Goal: Complete application form: Complete application form

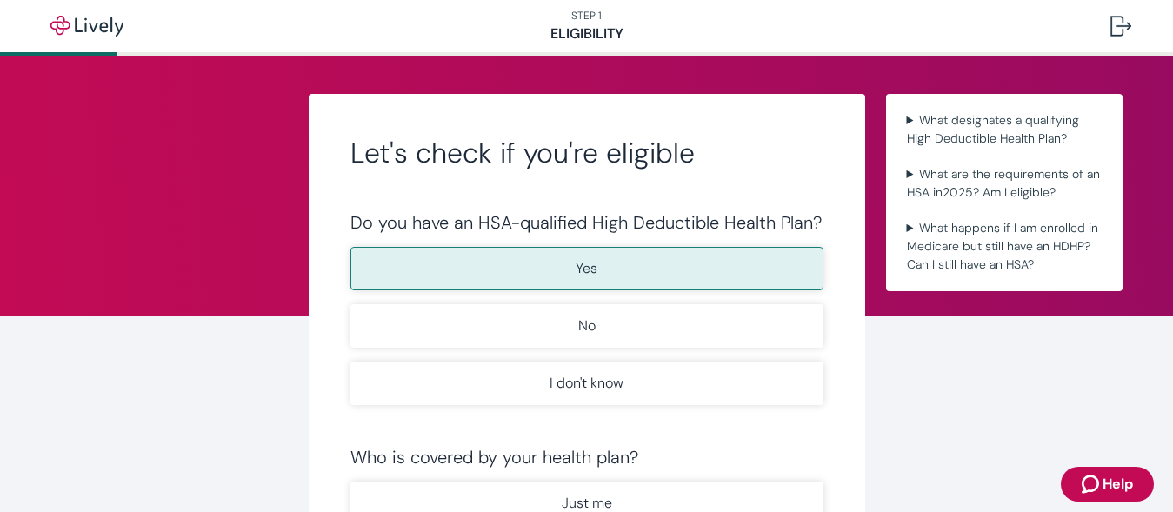
click at [704, 262] on button "Yes" at bounding box center [586, 268] width 473 height 43
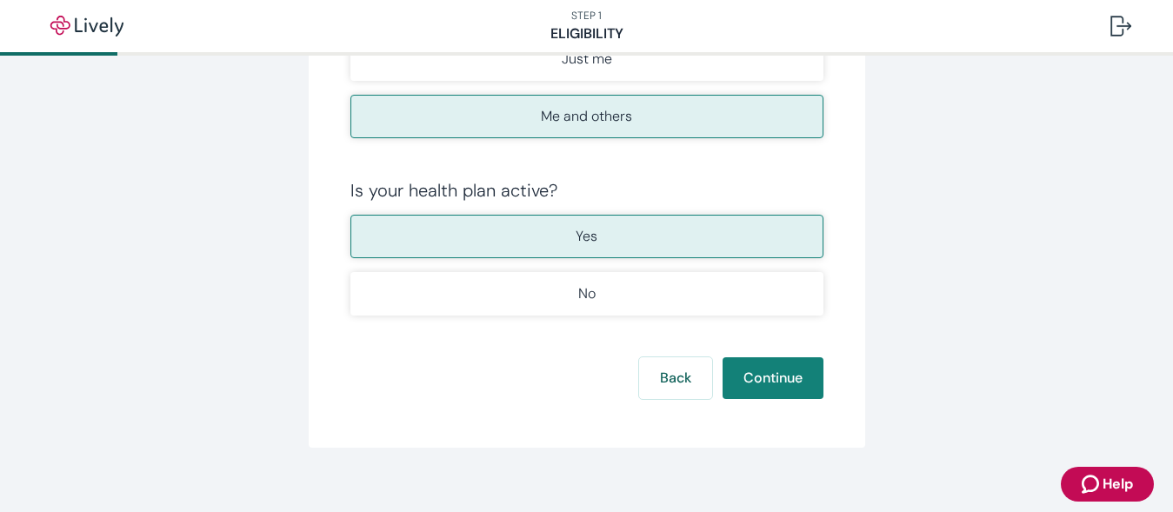
scroll to position [454, 0]
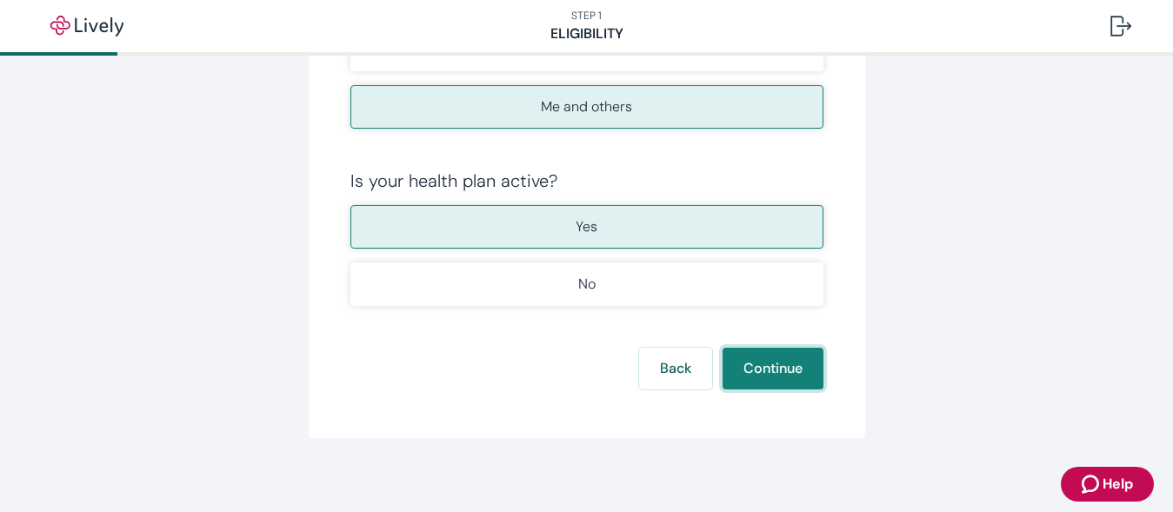
click at [771, 358] on button "Continue" at bounding box center [772, 369] width 101 height 42
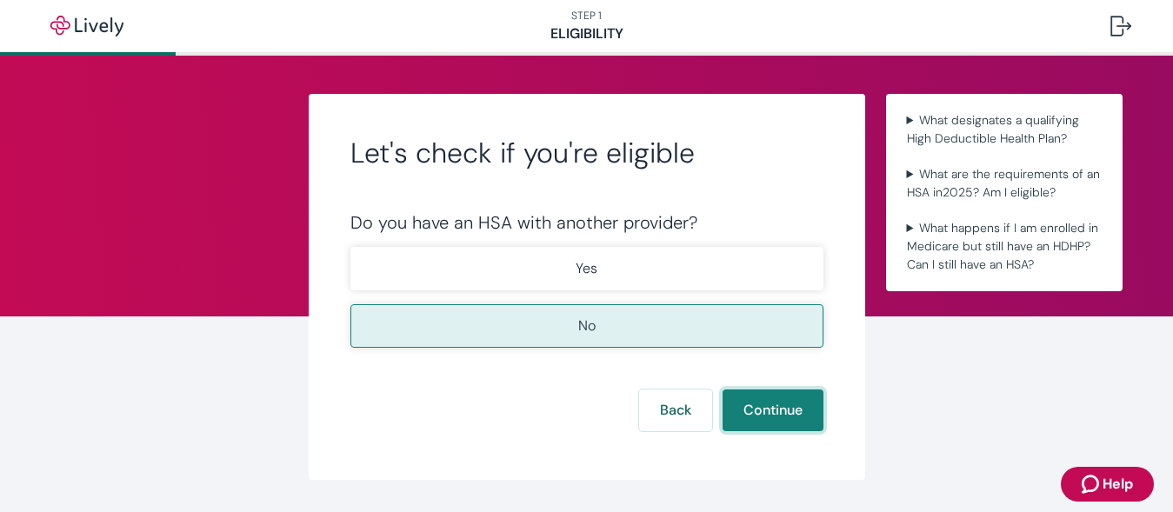
click at [751, 399] on button "Continue" at bounding box center [772, 410] width 101 height 42
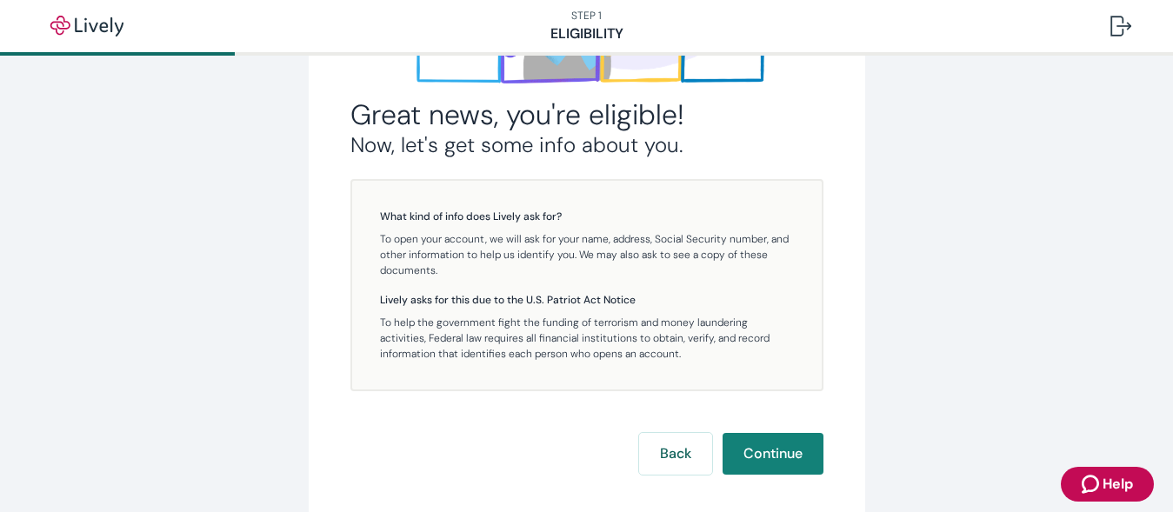
scroll to position [330, 0]
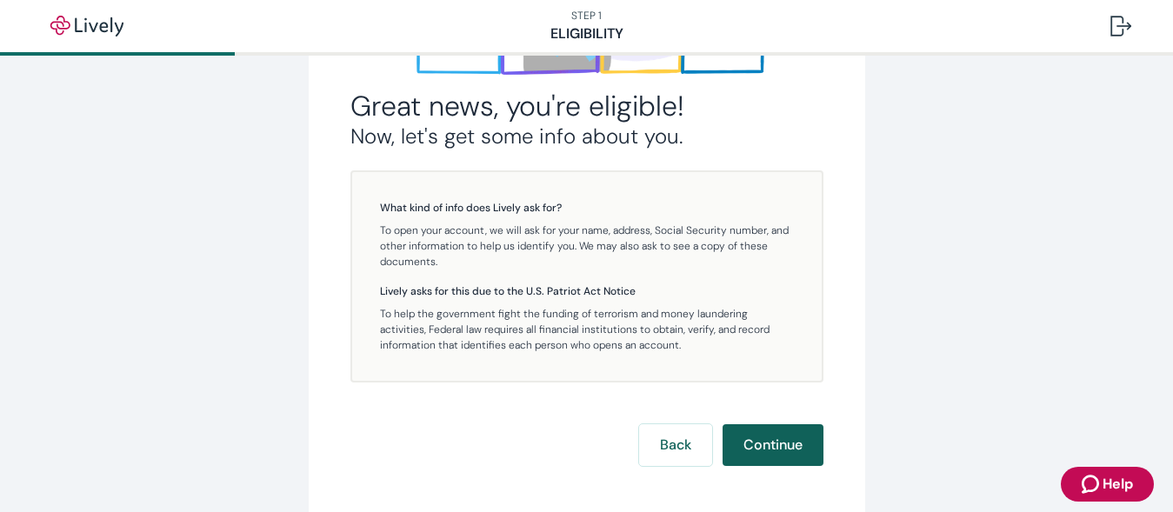
click at [784, 430] on button "Continue" at bounding box center [772, 445] width 101 height 42
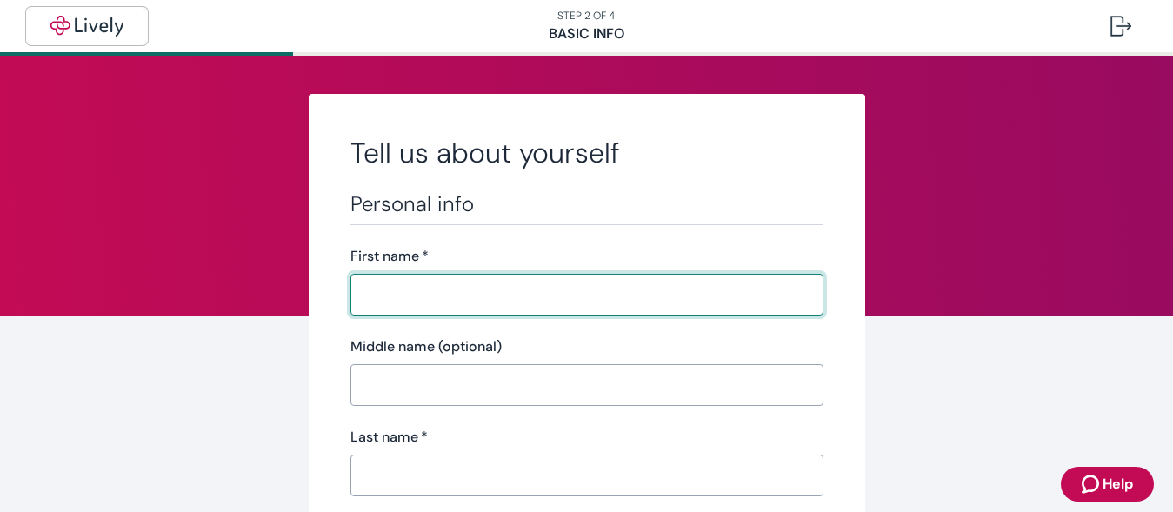
click at [107, 25] on img "button" at bounding box center [86, 26] width 97 height 21
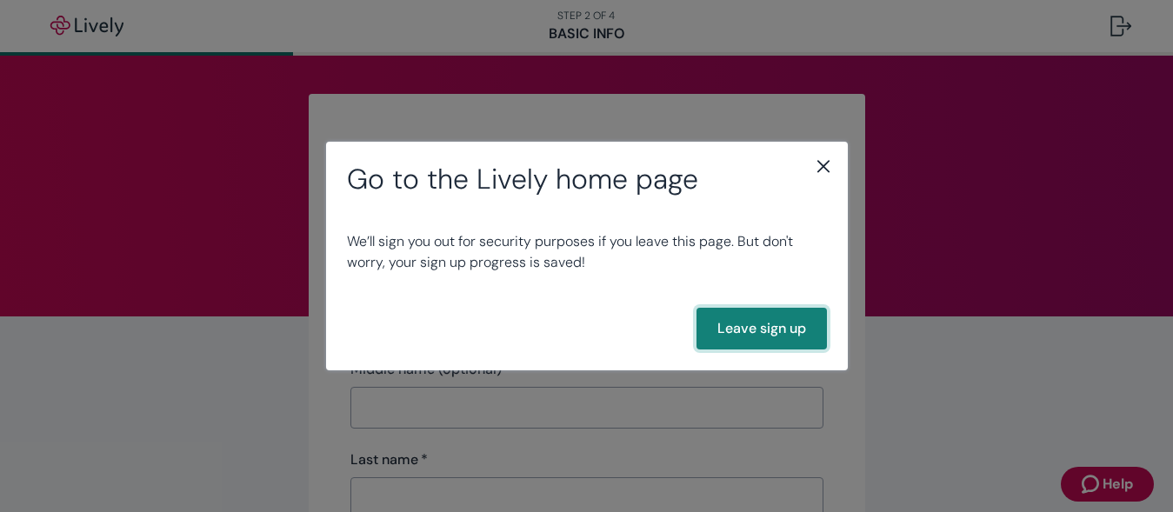
click at [768, 322] on button "Leave sign up" at bounding box center [761, 329] width 130 height 42
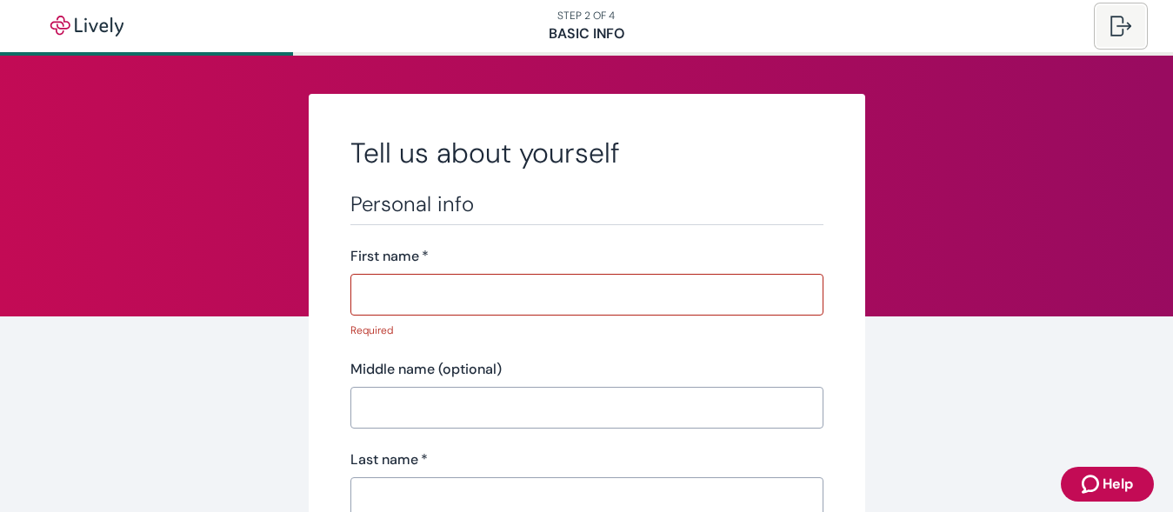
click at [1115, 23] on div at bounding box center [1120, 26] width 21 height 21
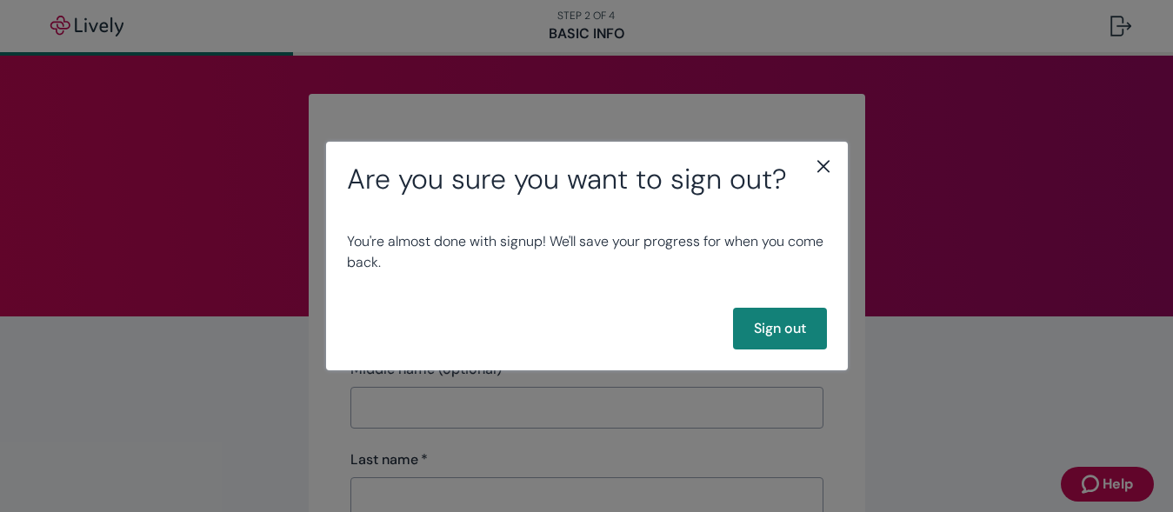
click at [1115, 23] on div "Are you sure you want to sign out? You're almost done with signup! We'll save y…" at bounding box center [586, 256] width 1173 height 512
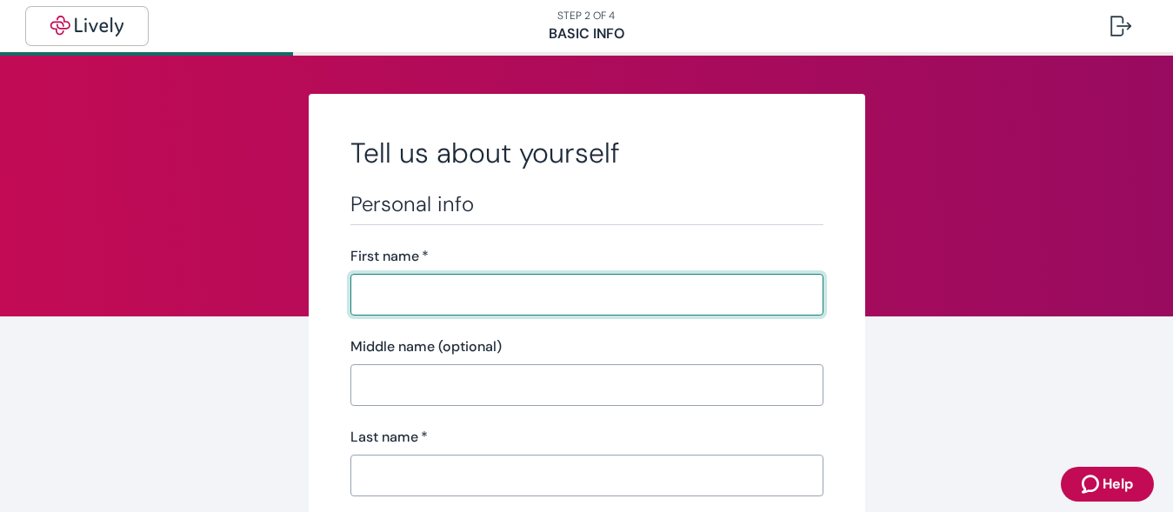
click at [76, 26] on img "button" at bounding box center [86, 26] width 97 height 21
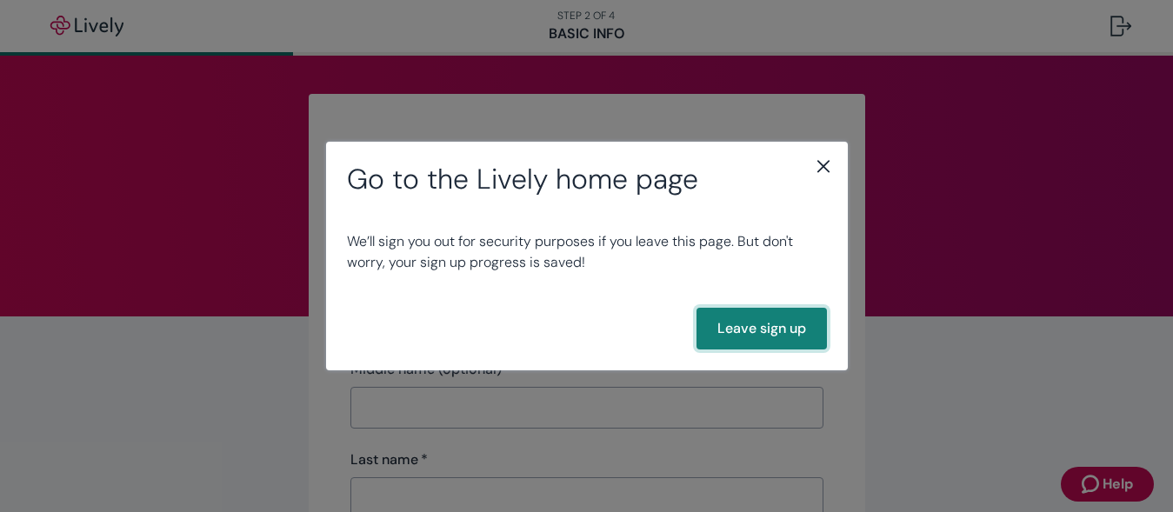
click at [767, 311] on button "Leave sign up" at bounding box center [761, 329] width 130 height 42
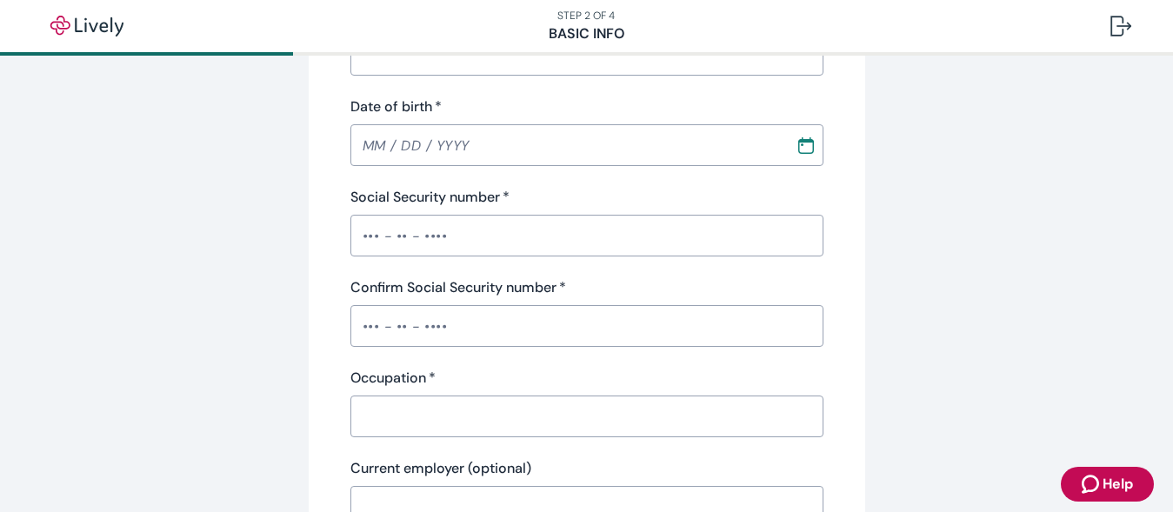
scroll to position [575, 0]
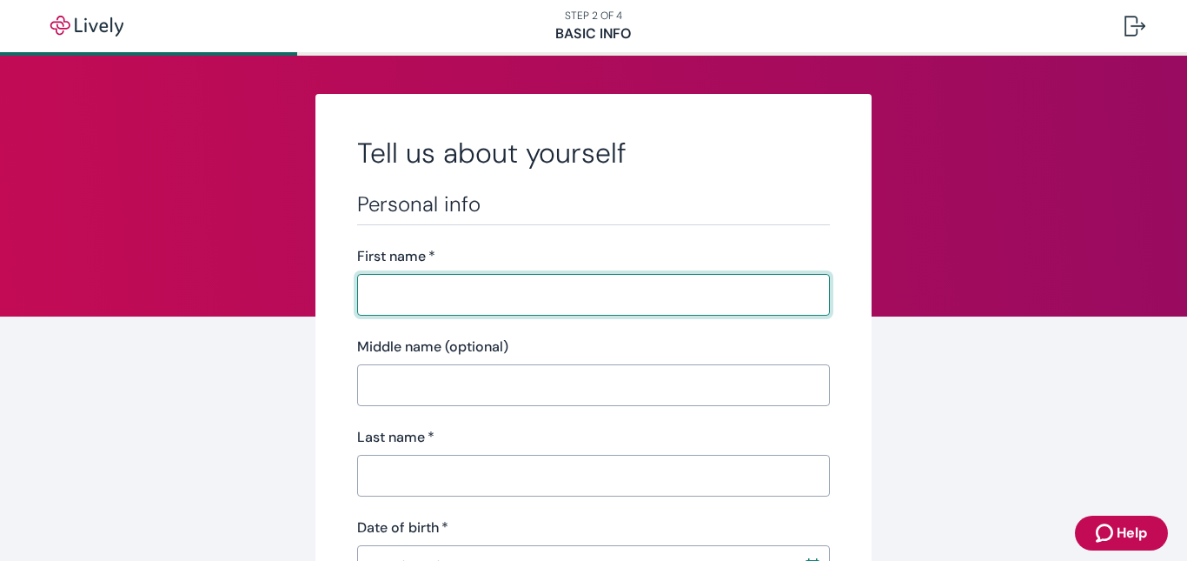
click at [502, 311] on input "First name   *" at bounding box center [593, 294] width 473 height 35
type input "[PERSON_NAME]"
type input "S"
type input "[PERSON_NAME]"
type input "[PHONE_NUMBER]"
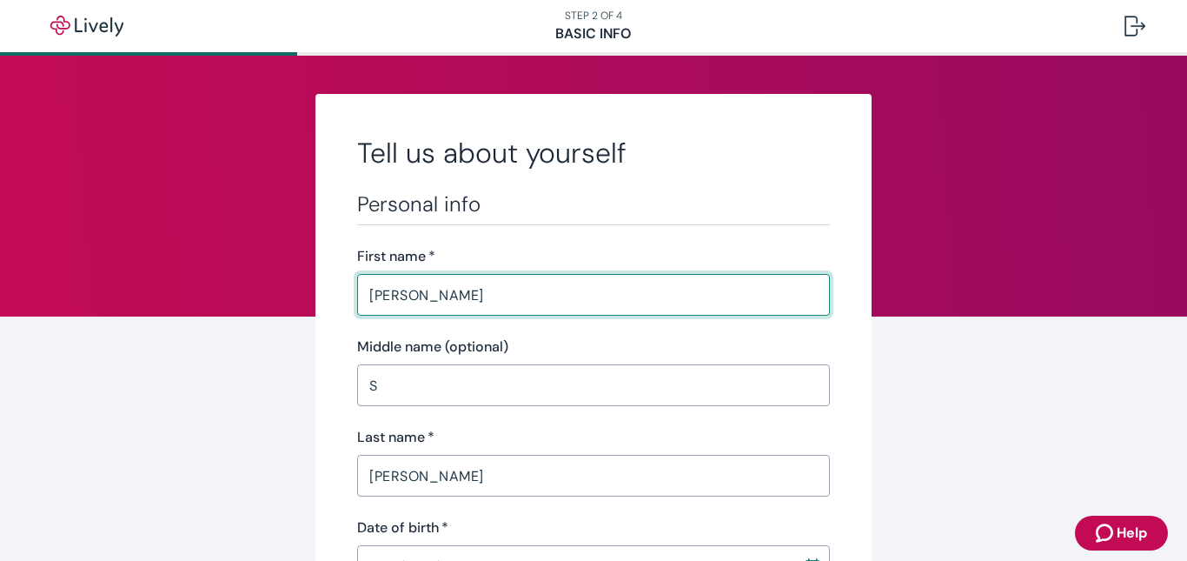
type input "[STREET_ADDRESS]"
type input "[GEOGRAPHIC_DATA]"
type input "IN"
type input "46237"
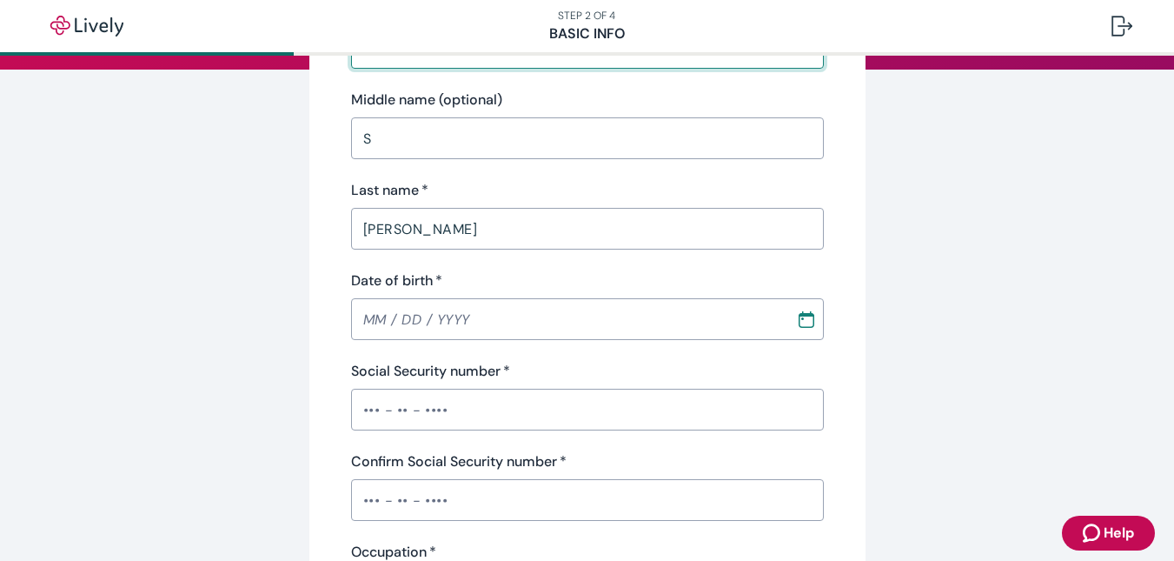
scroll to position [253, 0]
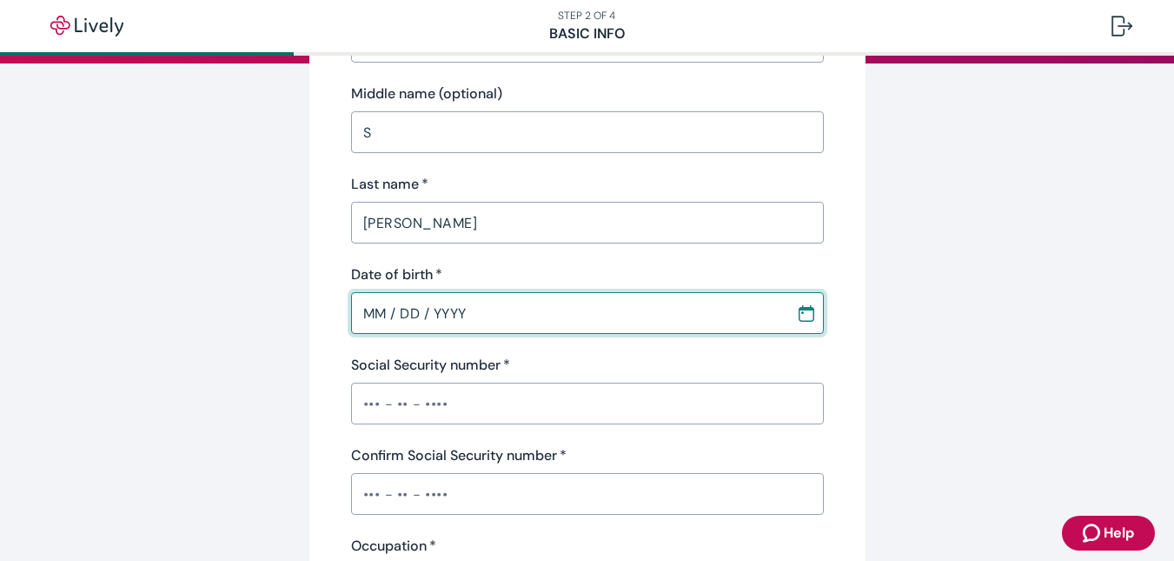
click at [460, 311] on input "MM / DD / YYYY" at bounding box center [567, 313] width 433 height 35
click at [363, 312] on input "MM / DD / YYYY" at bounding box center [567, 313] width 433 height 35
click at [369, 309] on input "02 / DD / YYYY" at bounding box center [567, 313] width 433 height 35
type input "[DATE]"
click at [371, 399] on input "Social Security number   *" at bounding box center [587, 403] width 473 height 35
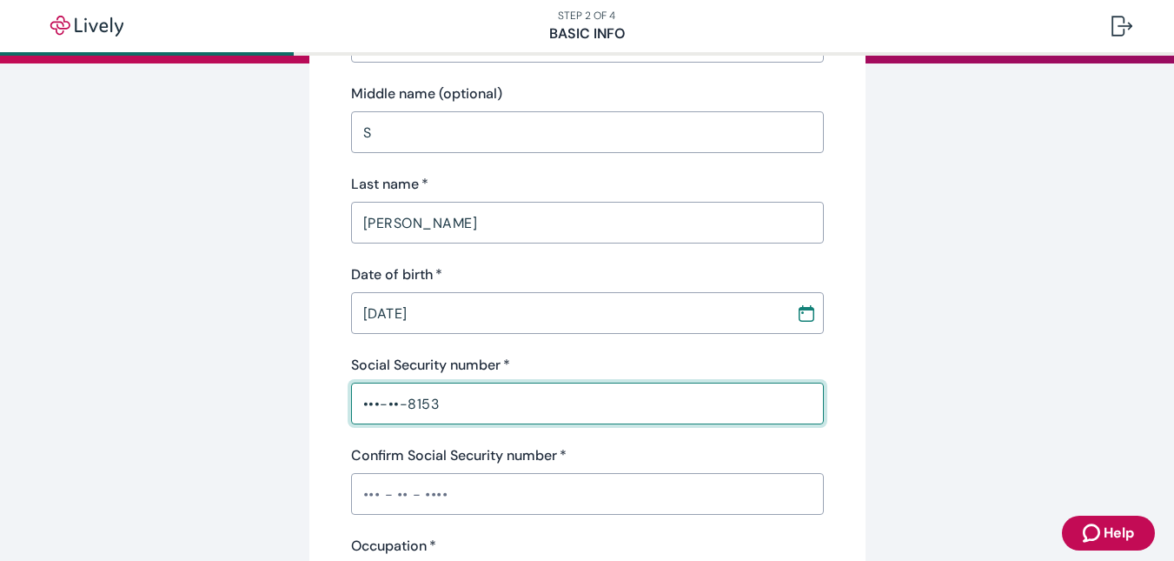
type input "•••-••-8153"
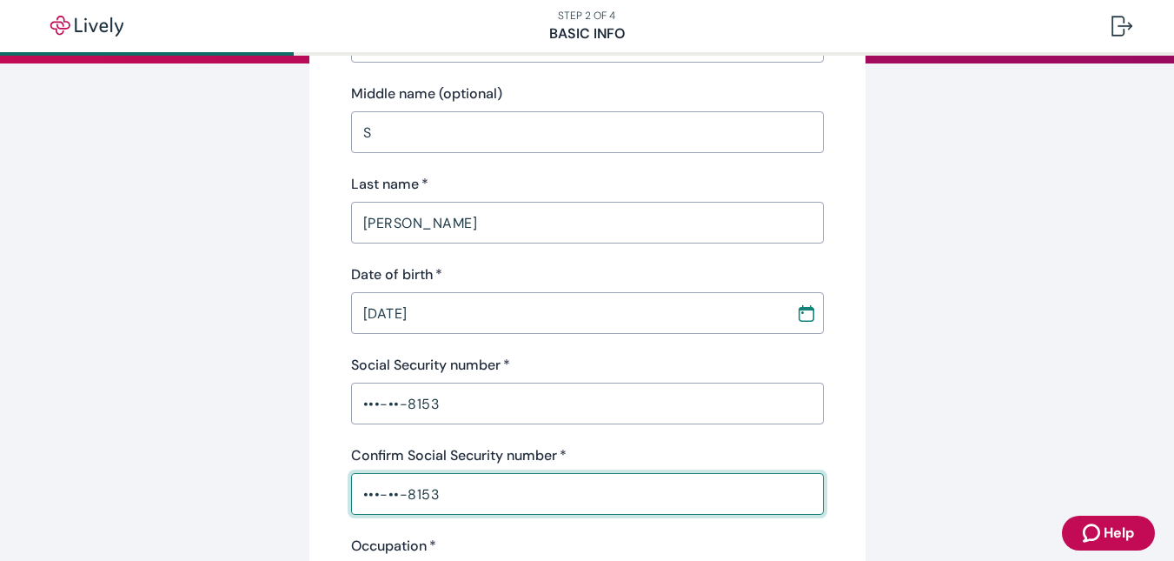
type input "•••-••-8153"
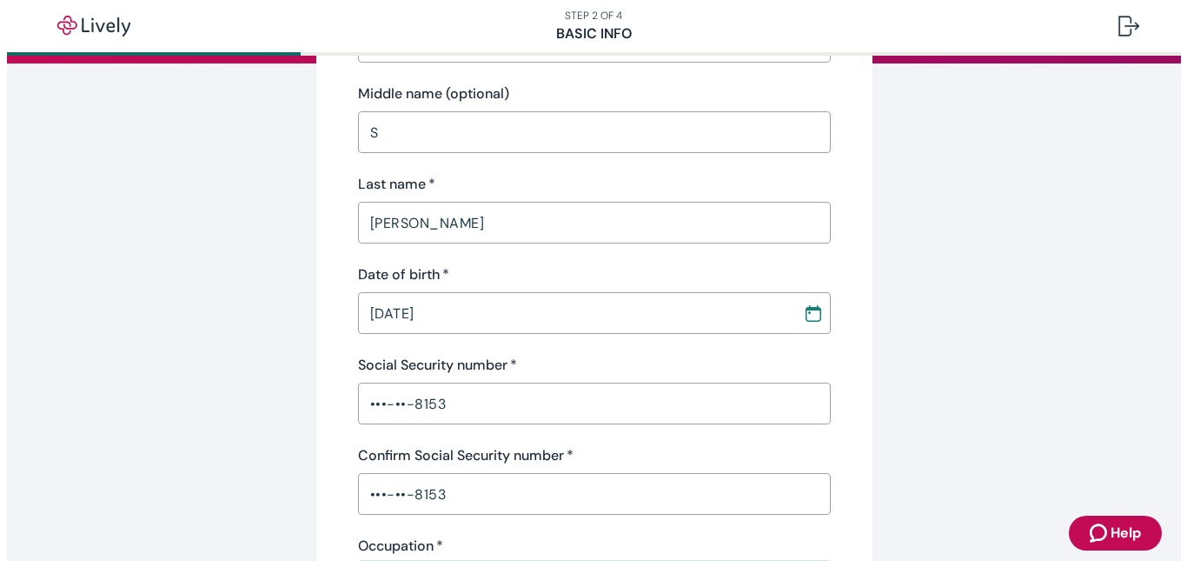
scroll to position [529, 0]
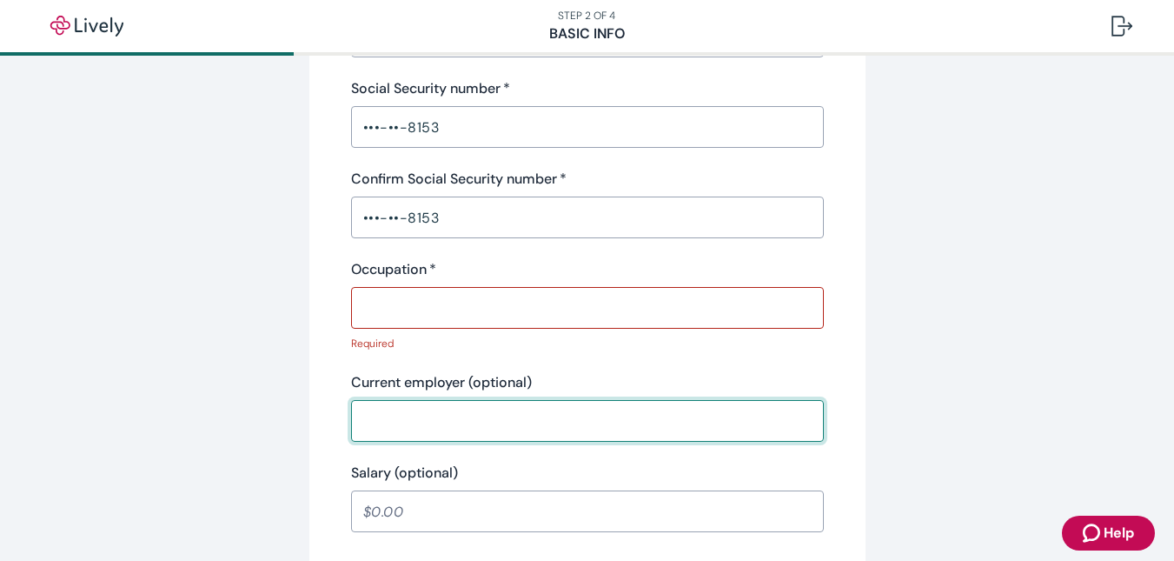
click at [371, 399] on div "Current employer (optional) ​" at bounding box center [587, 407] width 473 height 70
type input "POLICE"
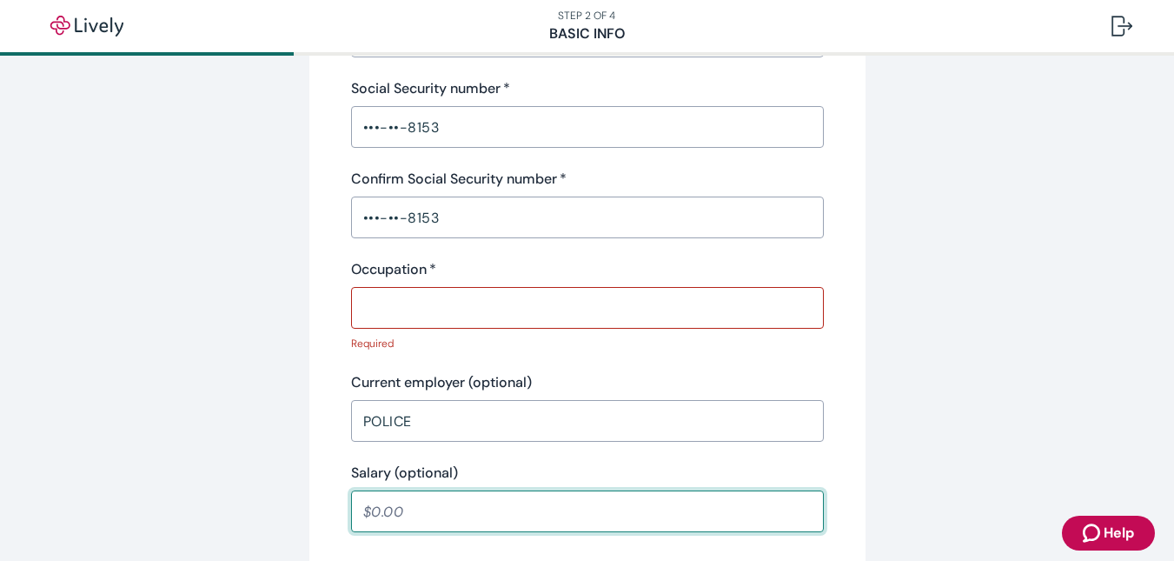
click at [392, 296] on input "Occupation   *" at bounding box center [587, 307] width 473 height 35
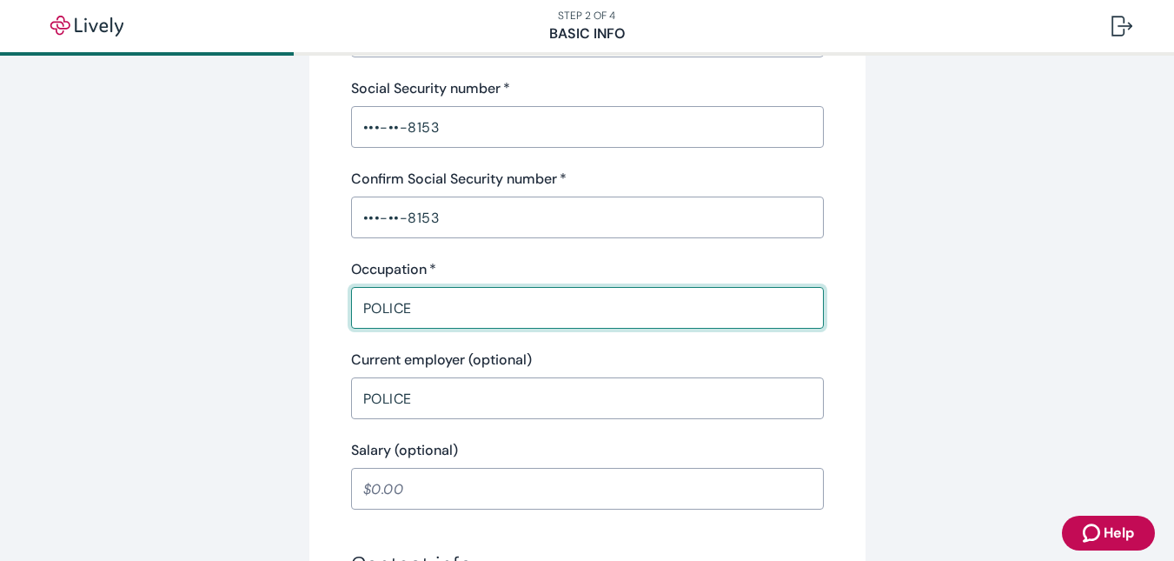
type input "POLICE"
click at [420, 482] on input "Salary (optional)" at bounding box center [587, 488] width 473 height 35
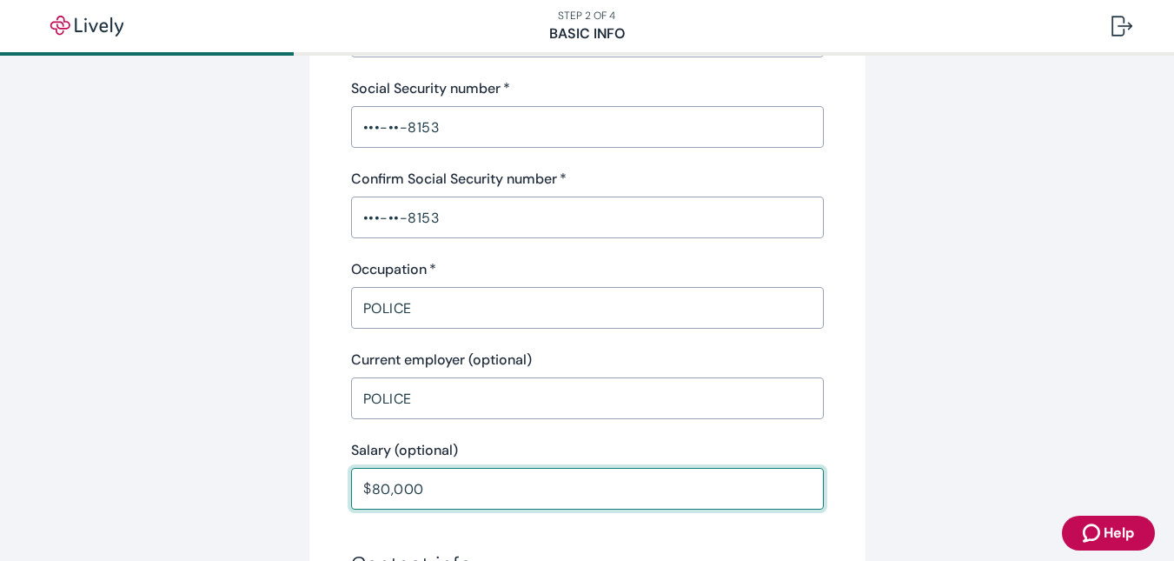
type input "80,000.00"
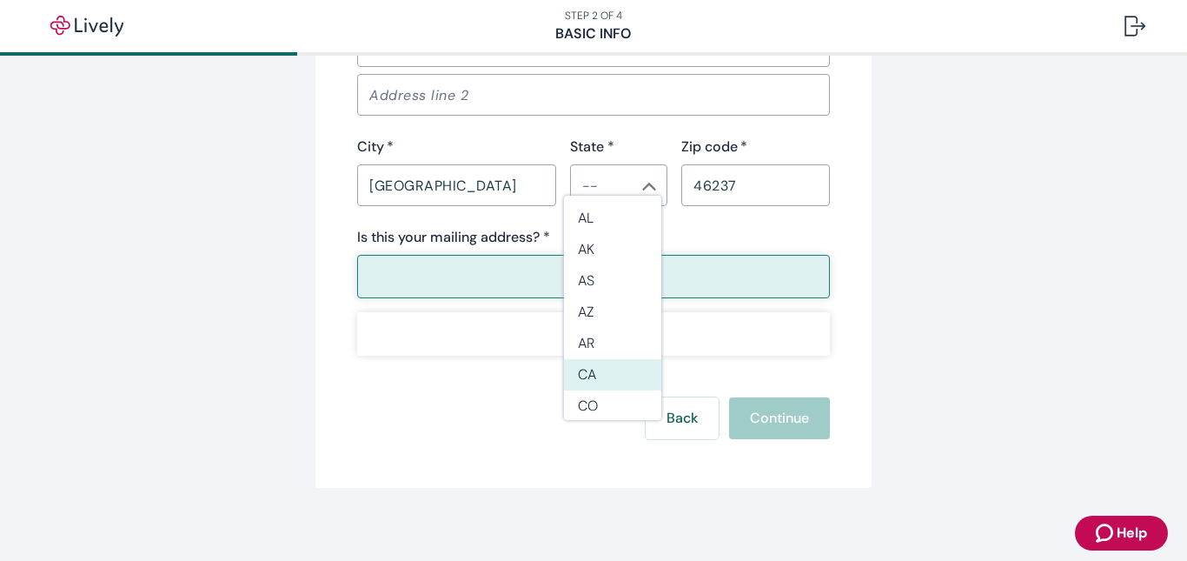
scroll to position [1239, 0]
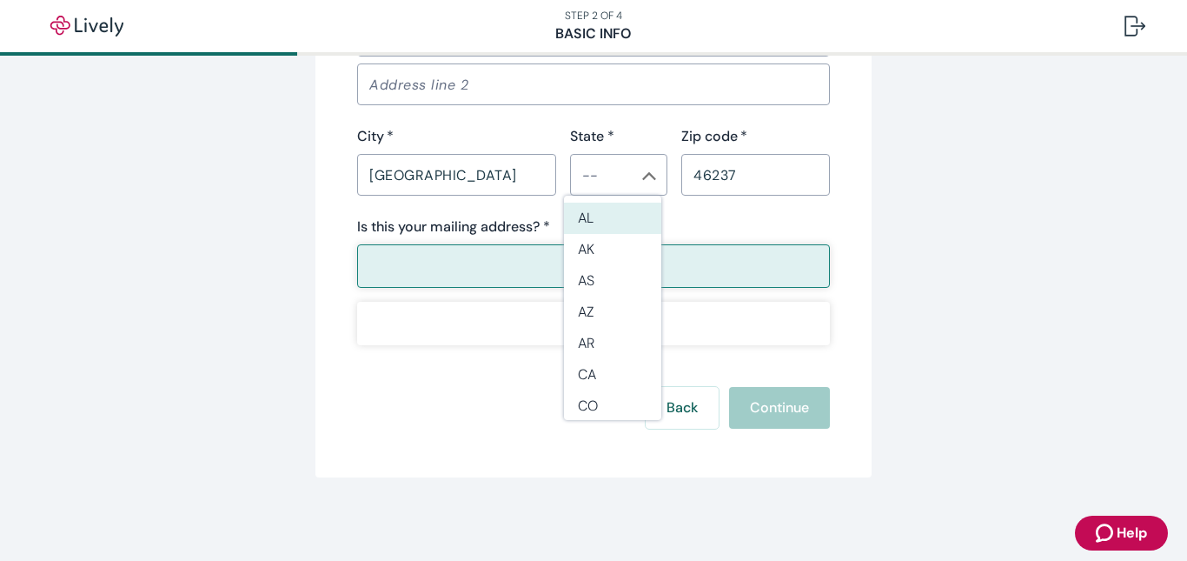
click at [586, 177] on input "State *" at bounding box center [604, 175] width 58 height 24
type input "IN"
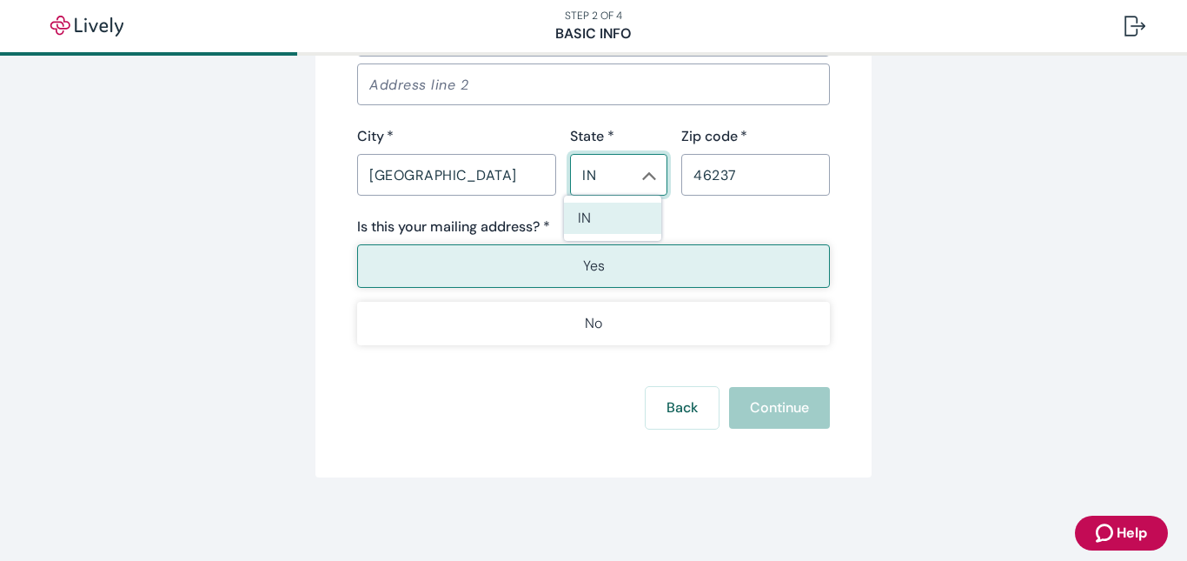
type input "none"
click at [648, 214] on li "IN" at bounding box center [612, 218] width 97 height 31
type input "IN"
click at [728, 269] on button "Yes" at bounding box center [593, 265] width 473 height 43
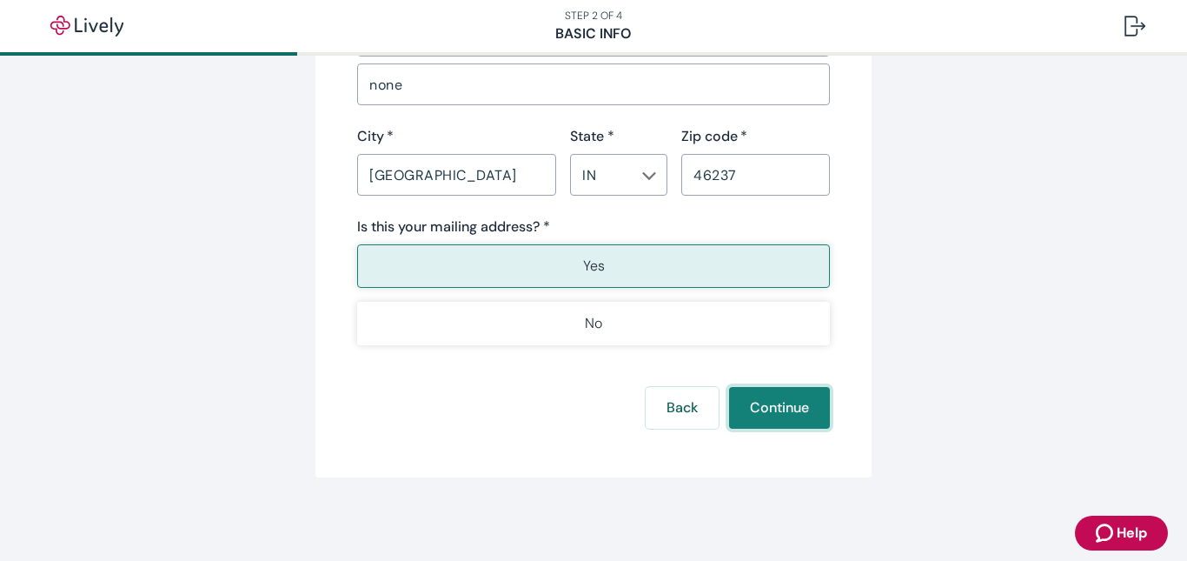
click at [768, 411] on button "Continue" at bounding box center [779, 408] width 101 height 42
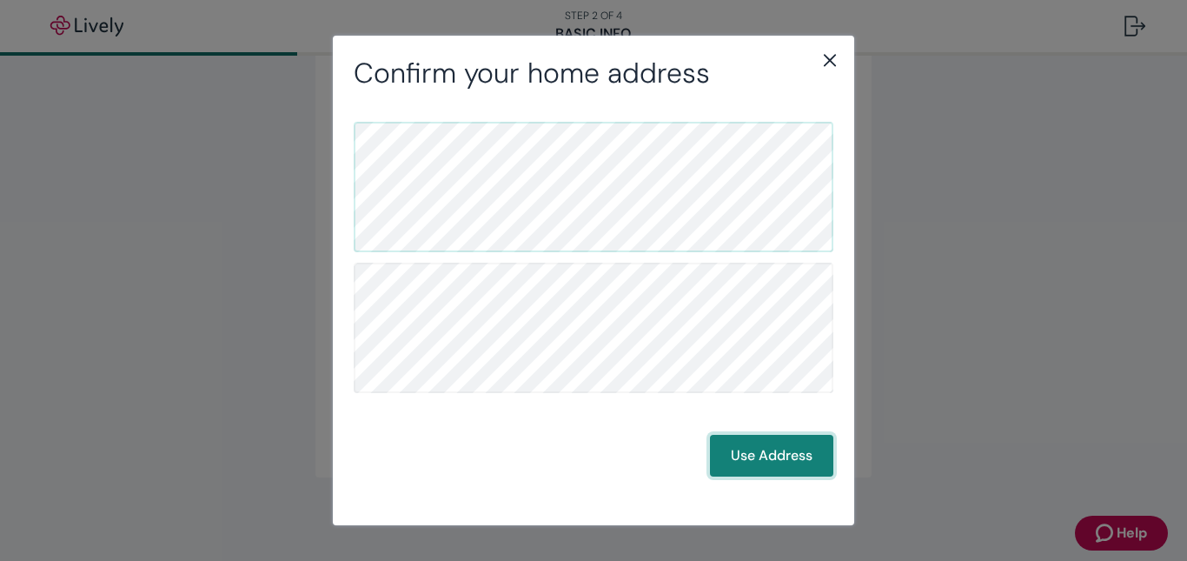
click at [785, 452] on button "Use Address" at bounding box center [771, 456] width 123 height 42
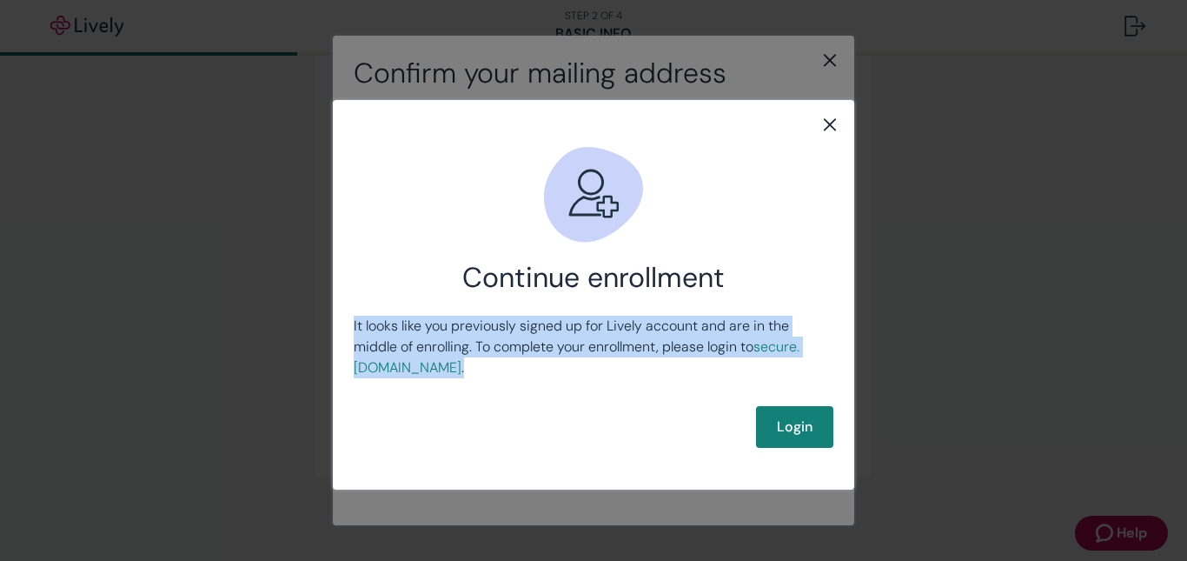
click at [785, 452] on div "Continue enrollment It looks like you previously signed up for Lively account a…" at bounding box center [594, 295] width 522 height 348
click at [797, 425] on link "Login" at bounding box center [794, 427] width 77 height 42
